Goal: Task Accomplishment & Management: Use online tool/utility

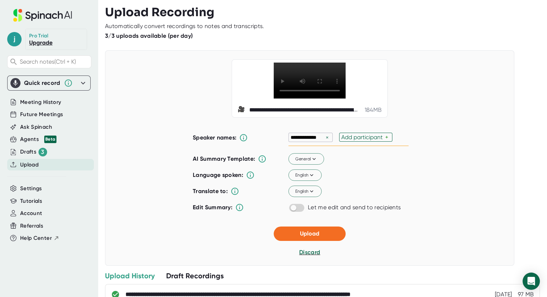
click at [347, 141] on div "Add participant" at bounding box center [363, 137] width 44 height 7
type input "[PERSON_NAME]"
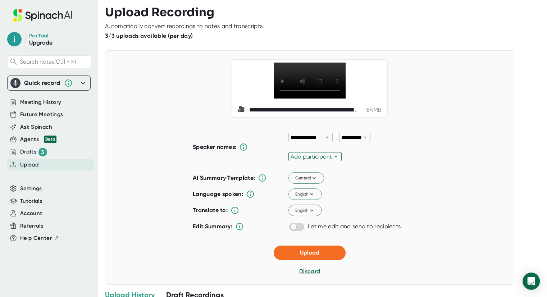
click at [293, 227] on div "AI Summary Template: General Language spoken: English Translate to: English Edi…" at bounding box center [301, 202] width 216 height 64
click at [294, 230] on input "checkbox" at bounding box center [293, 227] width 20 height 6
checkbox input "true"
click at [309, 256] on span "Upload" at bounding box center [309, 252] width 19 height 7
